Goal: Task Accomplishment & Management: Use online tool/utility

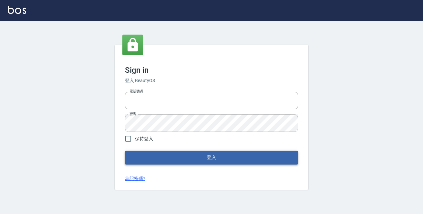
type input "0229470385"
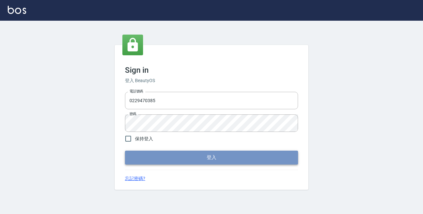
click at [220, 157] on button "登入" at bounding box center [211, 157] width 173 height 14
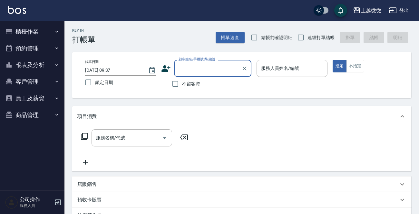
click at [55, 31] on icon "button" at bounding box center [56, 31] width 5 height 5
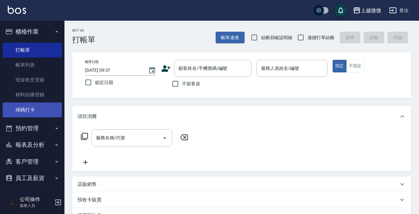
click at [46, 108] on link "掃碼打卡" at bounding box center [32, 109] width 59 height 15
